Goal: Navigation & Orientation: Find specific page/section

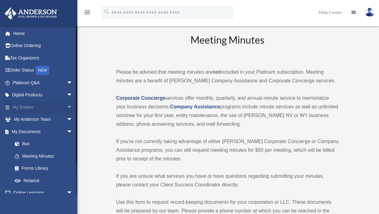
click at [26, 107] on link "My Entities arrow_drop_down" at bounding box center [43, 107] width 78 height 12
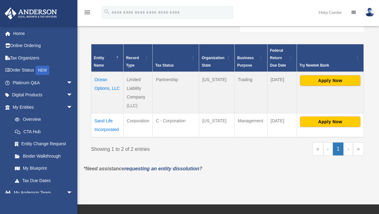
scroll to position [124, 0]
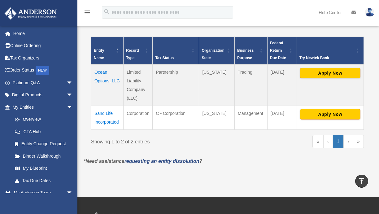
click at [100, 80] on td "Ocean Options, LLC" at bounding box center [107, 85] width 32 height 42
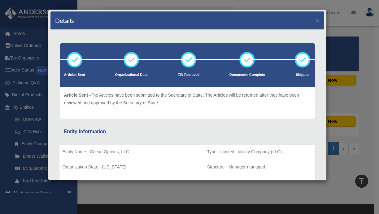
scroll to position [0, 0]
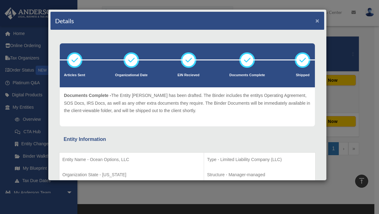
click at [316, 19] on button "×" at bounding box center [318, 20] width 4 height 7
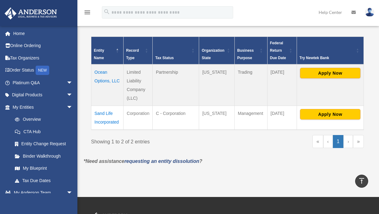
click at [100, 77] on td "Ocean Options, LLC" at bounding box center [107, 85] width 32 height 42
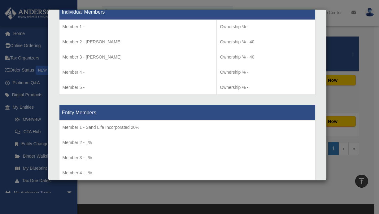
scroll to position [574, 0]
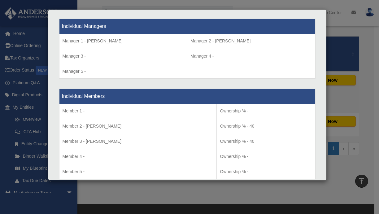
click at [357, 94] on div "Details × Articles Sent Organizational Date" at bounding box center [189, 107] width 379 height 214
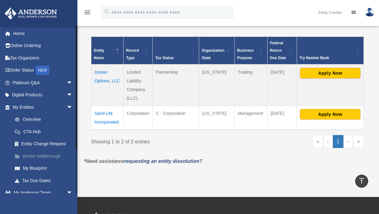
click at [49, 159] on link "Binder Walkthrough" at bounding box center [45, 156] width 73 height 12
click at [49, 156] on link "Binder Walkthrough" at bounding box center [45, 156] width 73 height 12
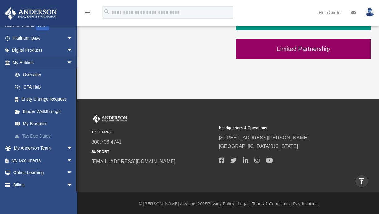
scroll to position [56, 0]
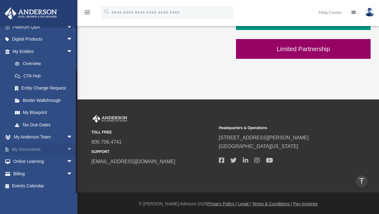
click at [52, 149] on link "My Documents arrow_drop_down" at bounding box center [43, 149] width 78 height 12
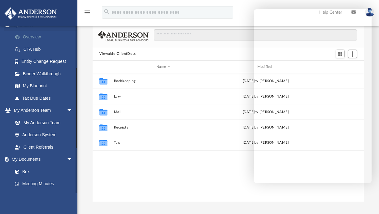
scroll to position [93, 0]
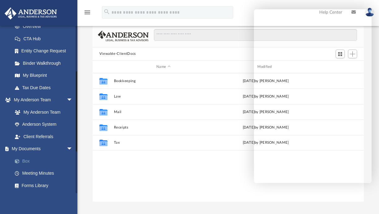
click at [23, 160] on link "Box" at bounding box center [45, 161] width 73 height 12
click at [31, 162] on link "Box" at bounding box center [45, 161] width 73 height 12
click at [48, 172] on link "Meeting Minutes" at bounding box center [45, 173] width 73 height 12
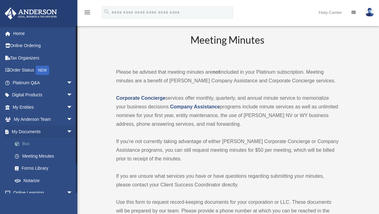
click at [25, 146] on link "Box" at bounding box center [45, 144] width 73 height 12
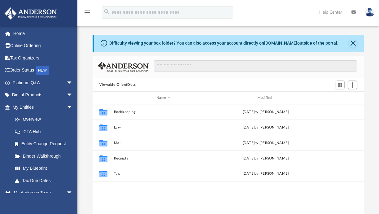
scroll to position [136, 267]
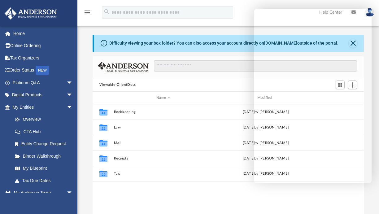
click at [206, 27] on div "Difficulty viewing your box folder? You can also access your account directly o…" at bounding box center [229, 127] width 302 height 211
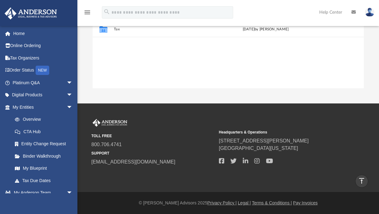
scroll to position [0, 0]
